Goal: Browse casually: Explore the website without a specific task or goal

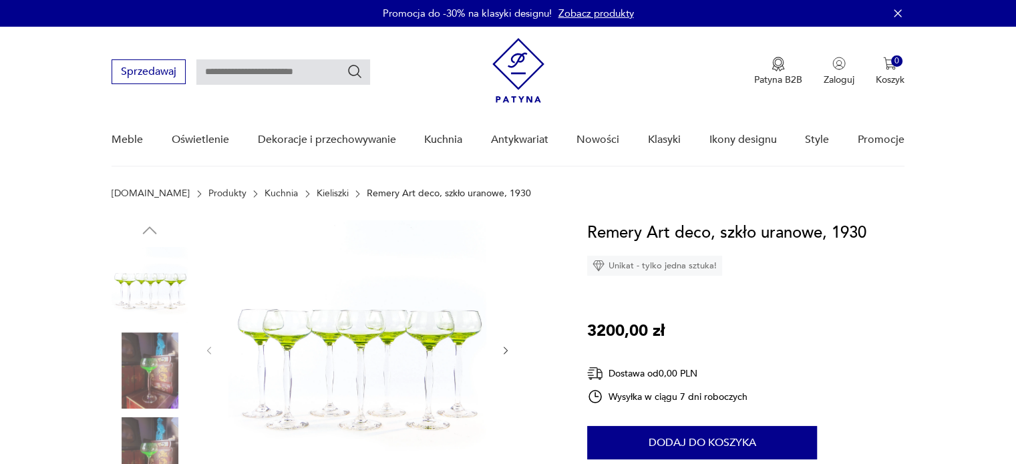
click at [151, 373] on img at bounding box center [150, 371] width 76 height 76
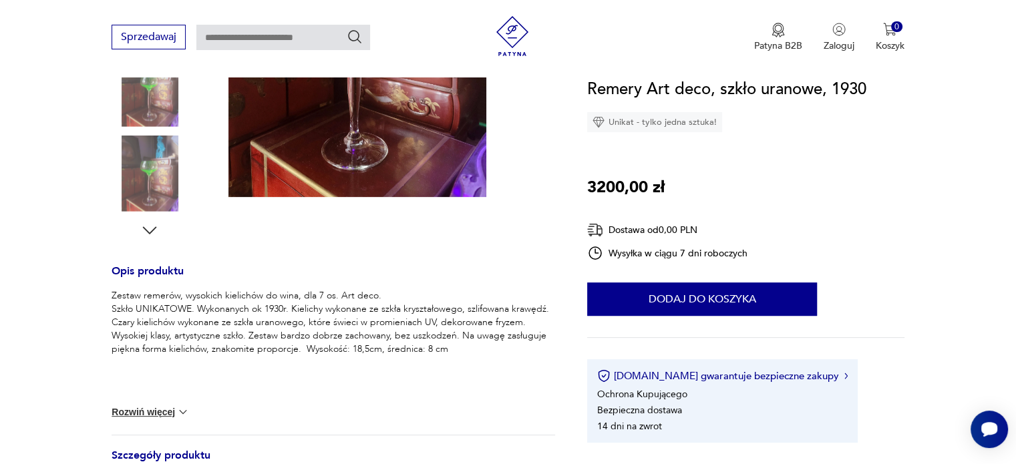
scroll to position [401, 0]
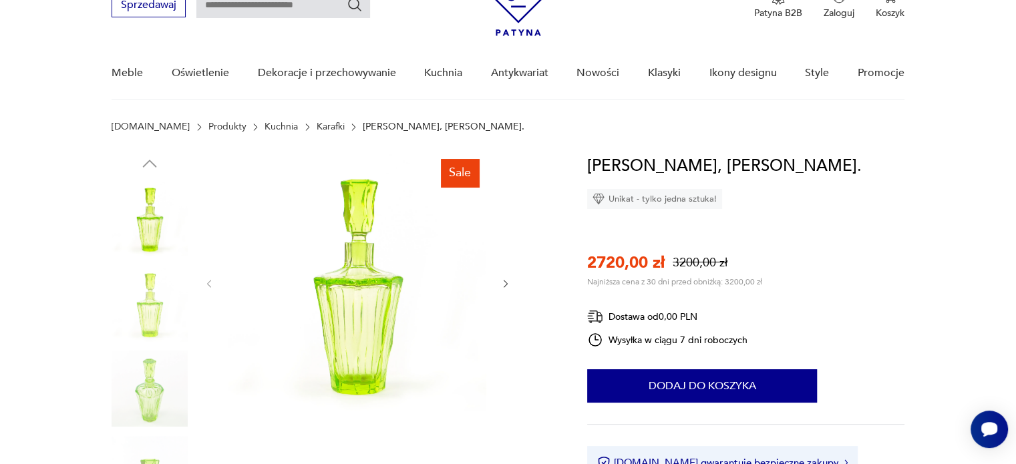
scroll to position [134, 0]
